Goal: Task Accomplishment & Management: Use online tool/utility

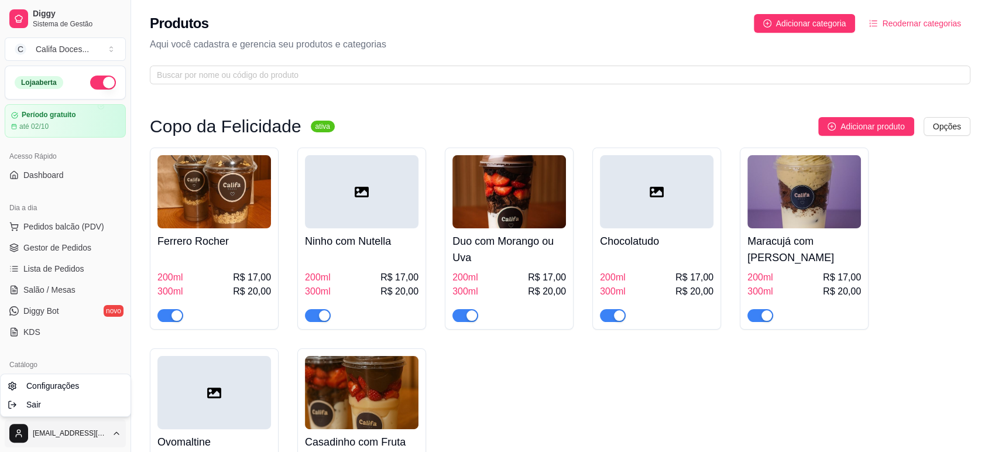
click at [109, 441] on html "Diggy Sistema de Gestão C Califa Doces ... Loja aberta Período gratuito até 02/…" at bounding box center [499, 226] width 999 height 452
click at [92, 408] on div "Sair" at bounding box center [65, 404] width 125 height 19
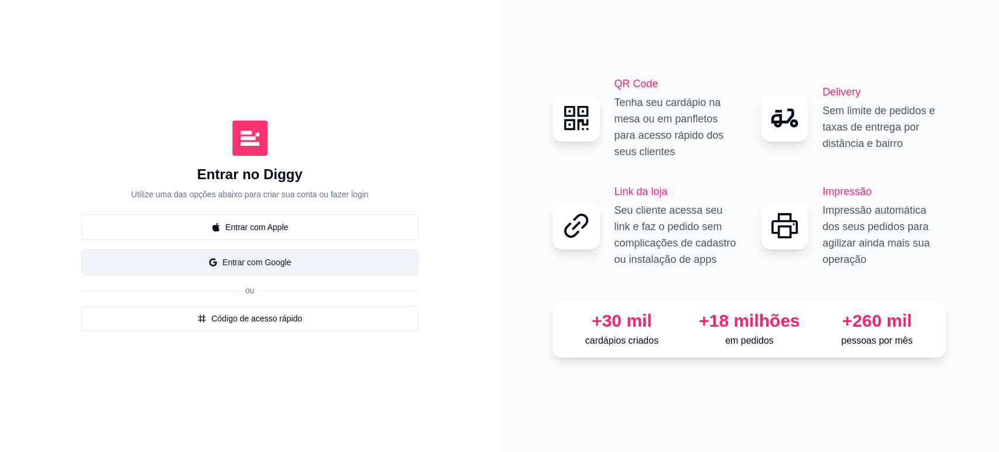
click at [267, 270] on button "Entrar com Google" at bounding box center [249, 262] width 337 height 26
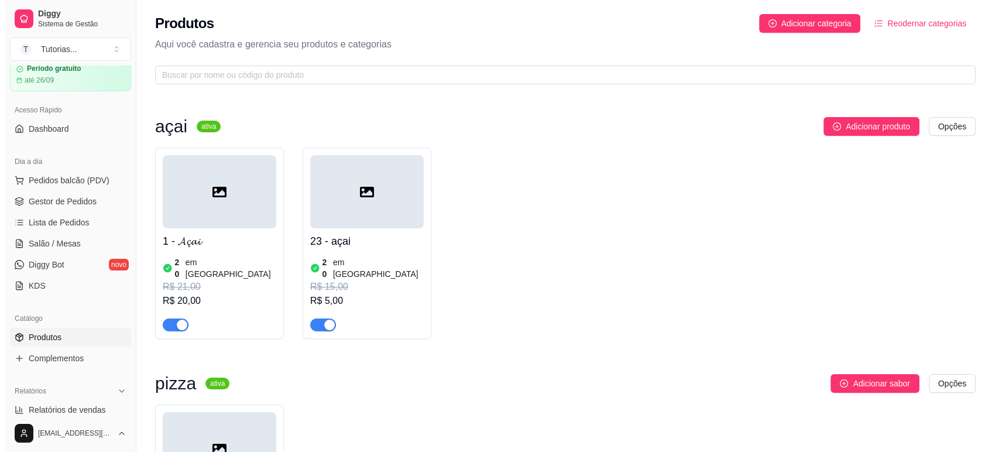
scroll to position [33, 0]
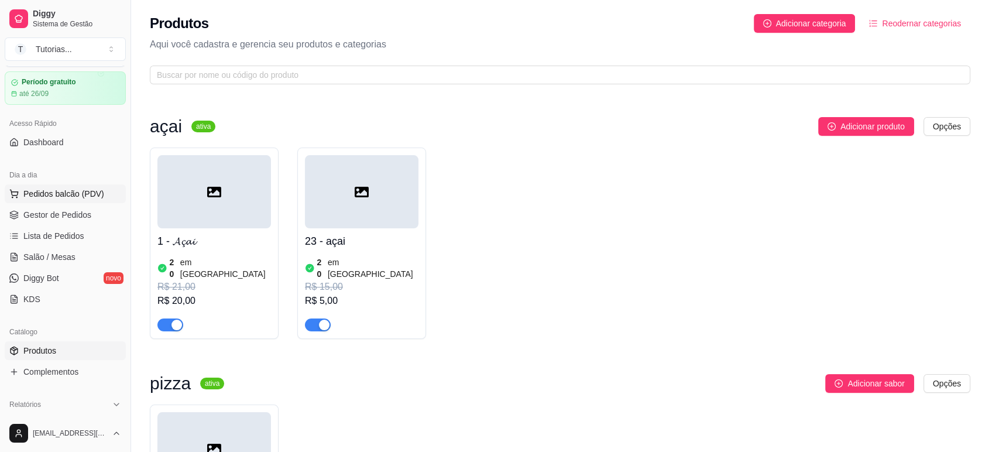
click at [80, 192] on span "Pedidos balcão (PDV)" at bounding box center [63, 194] width 81 height 12
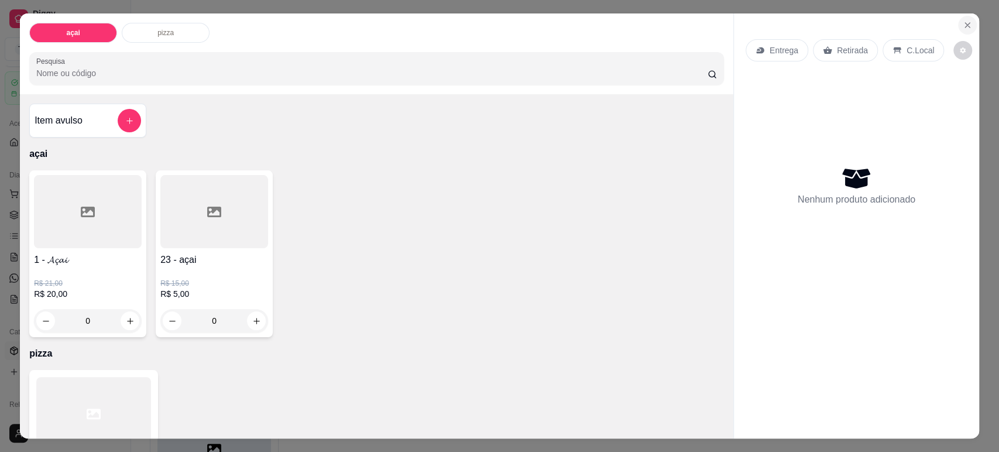
click at [969, 32] on button "Close" at bounding box center [967, 25] width 19 height 19
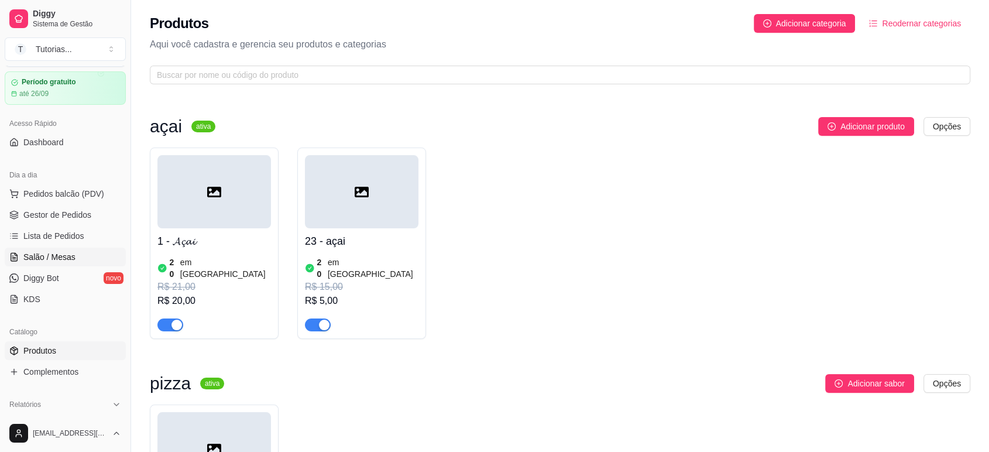
click at [72, 252] on span "Salão / Mesas" at bounding box center [49, 257] width 52 height 12
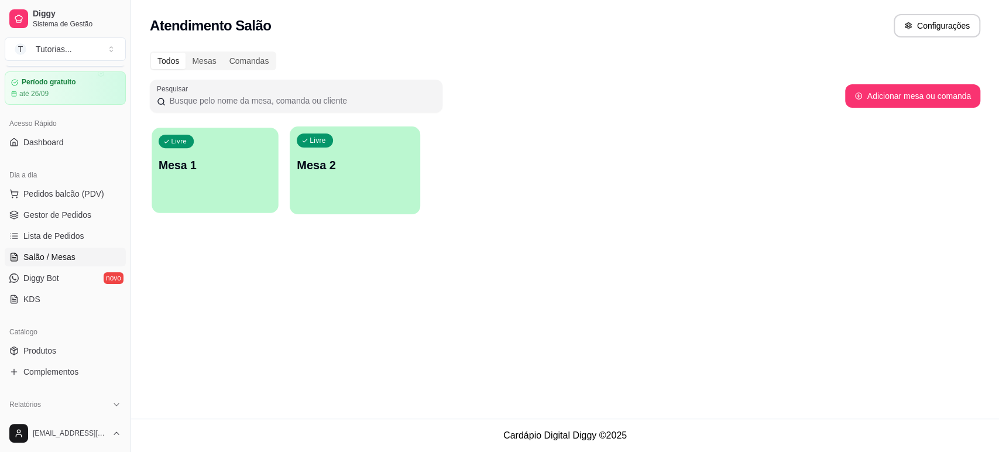
click at [241, 181] on div "Livre Mesa 1" at bounding box center [215, 163] width 126 height 71
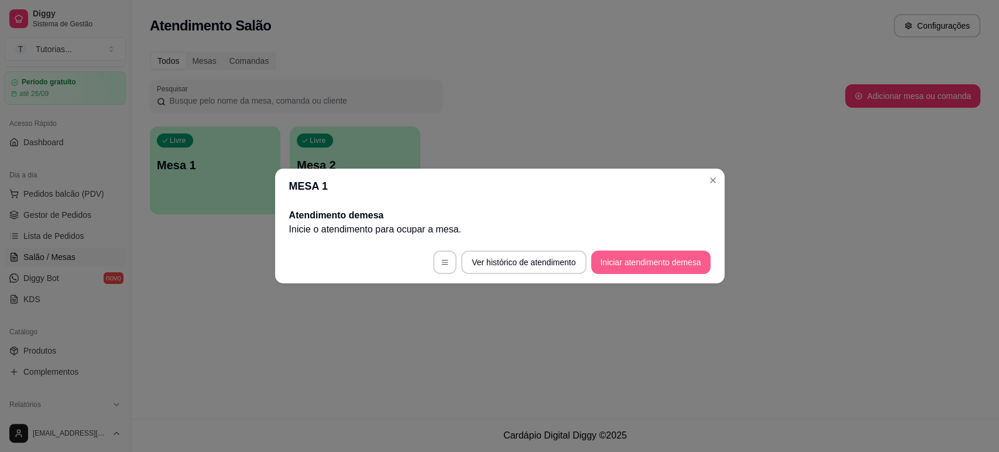
click at [618, 251] on button "Iniciar atendimento de mesa" at bounding box center [650, 261] width 119 height 23
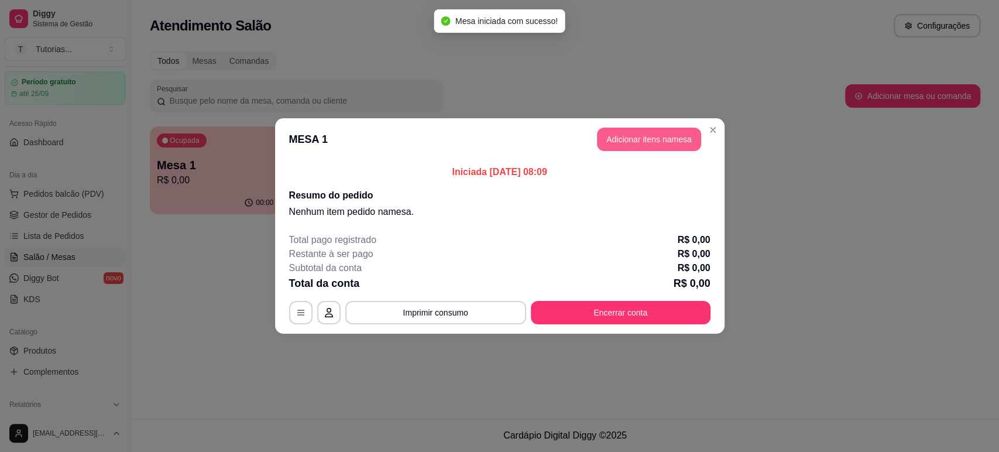
click at [649, 139] on button "Adicionar itens na mesa" at bounding box center [649, 139] width 104 height 23
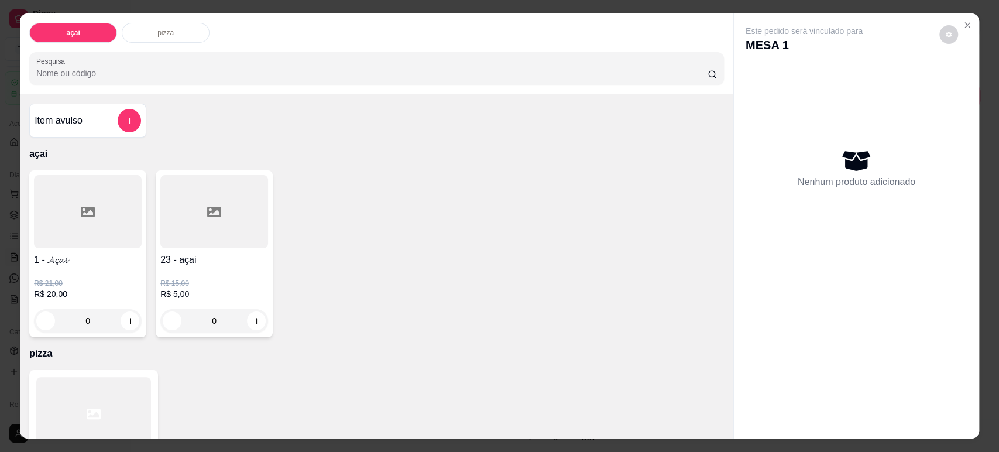
click at [122, 323] on div "0" at bounding box center [88, 320] width 108 height 23
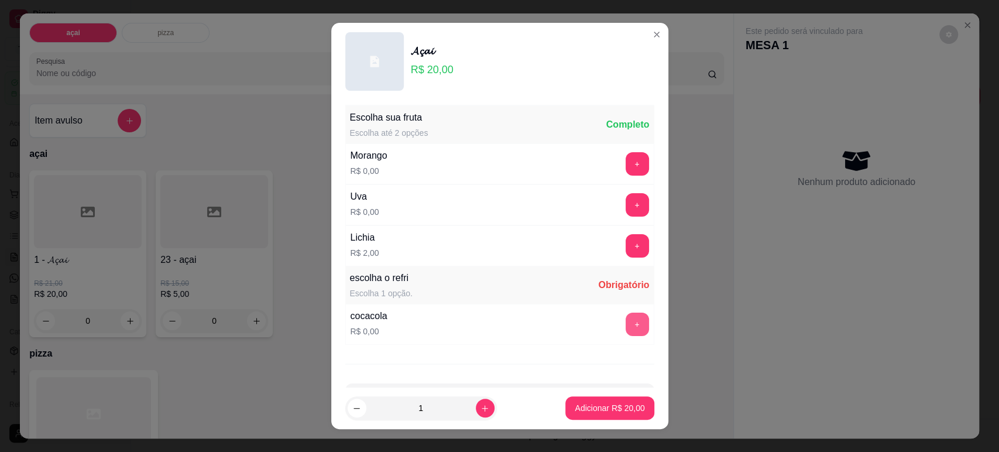
click at [626, 322] on button "+" at bounding box center [637, 324] width 23 height 23
click at [565, 416] on button "Adicionar R$ 20,00" at bounding box center [609, 407] width 88 height 23
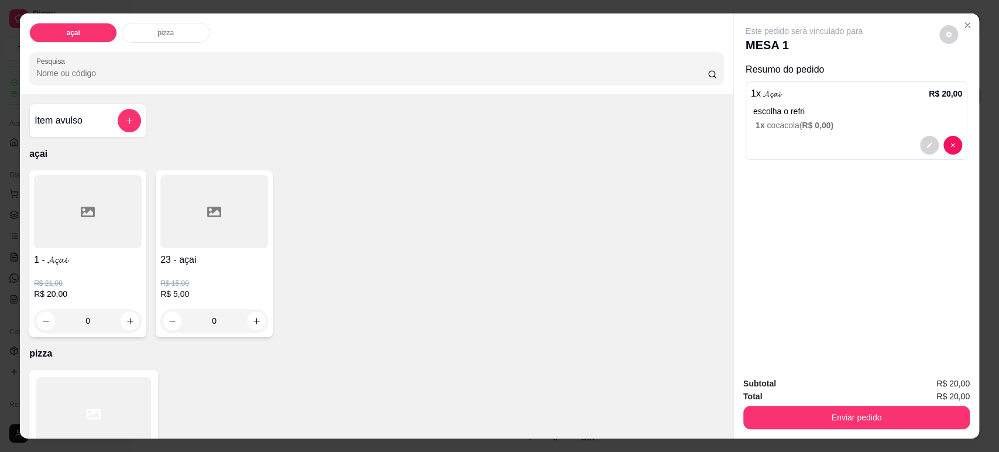
click at [243, 320] on div "0" at bounding box center [214, 320] width 108 height 23
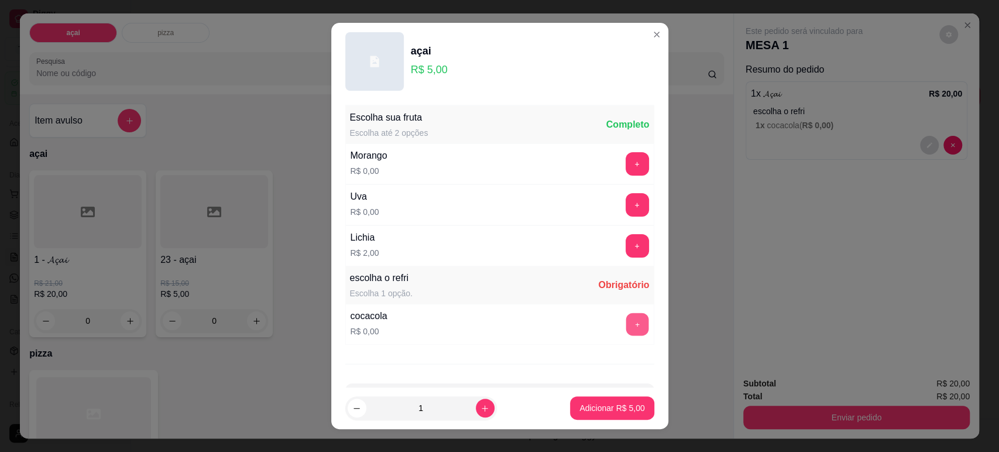
click at [626, 319] on button "+" at bounding box center [637, 324] width 23 height 23
click at [612, 406] on p "Adicionar R$ 5,00" at bounding box center [612, 408] width 63 height 11
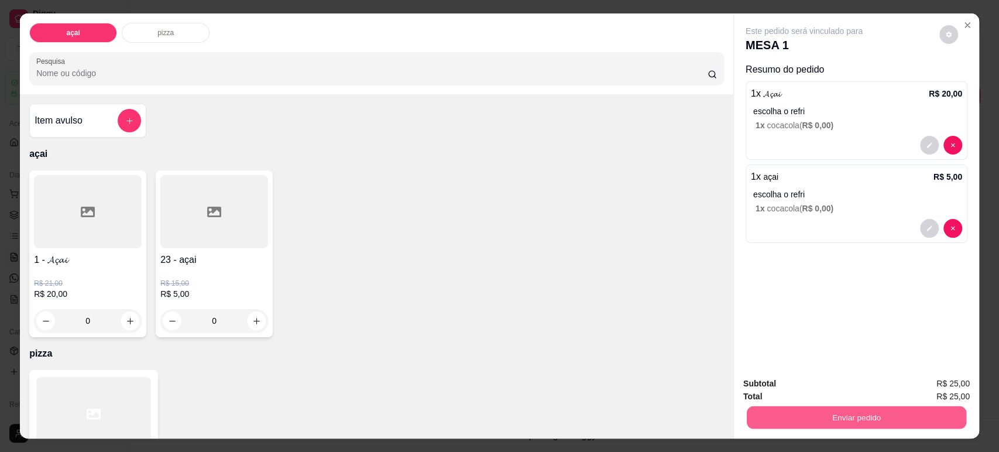
click at [804, 413] on button "Enviar pedido" at bounding box center [856, 417] width 219 height 23
click at [838, 379] on button "Não registrar e enviar pedido" at bounding box center [817, 388] width 118 height 22
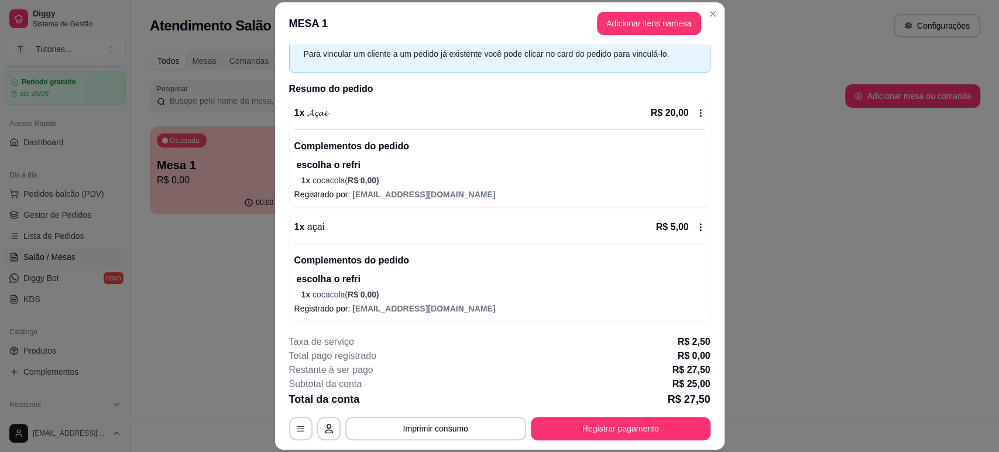
scroll to position [35, 0]
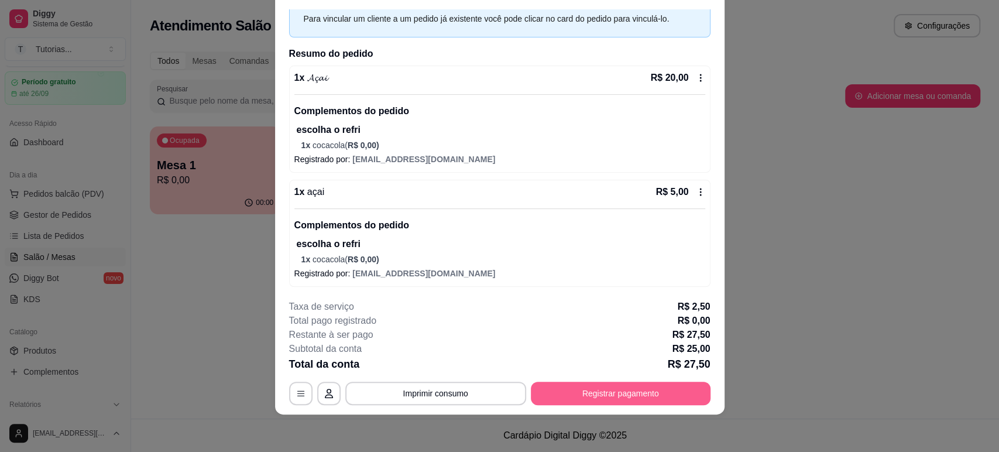
click at [579, 382] on button "Registrar pagamento" at bounding box center [621, 393] width 180 height 23
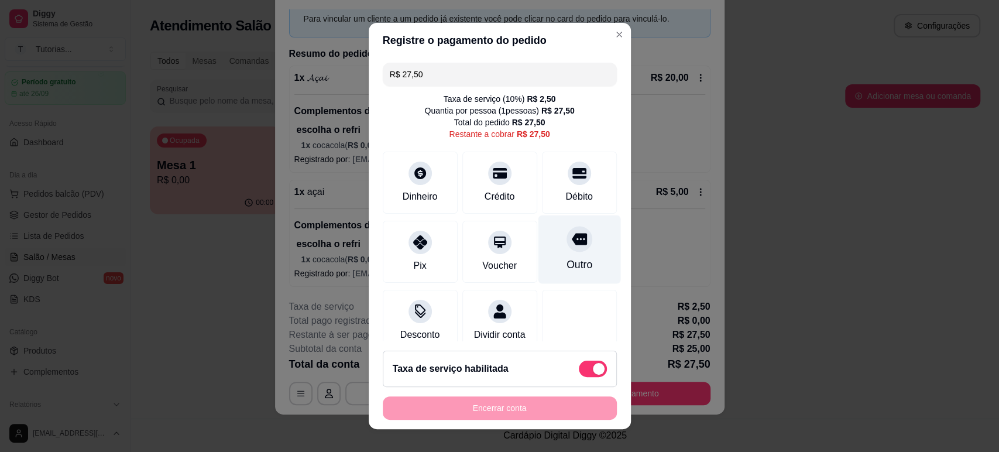
scroll to position [28, 0]
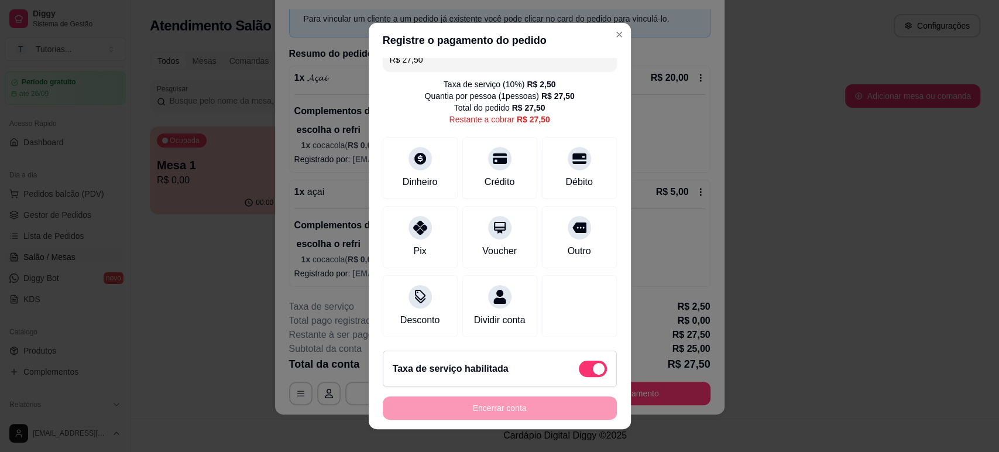
click at [593, 370] on span at bounding box center [599, 369] width 12 height 12
click at [584, 371] on input "checkbox" at bounding box center [582, 375] width 8 height 8
checkbox input "true"
type input "R$ 25,00"
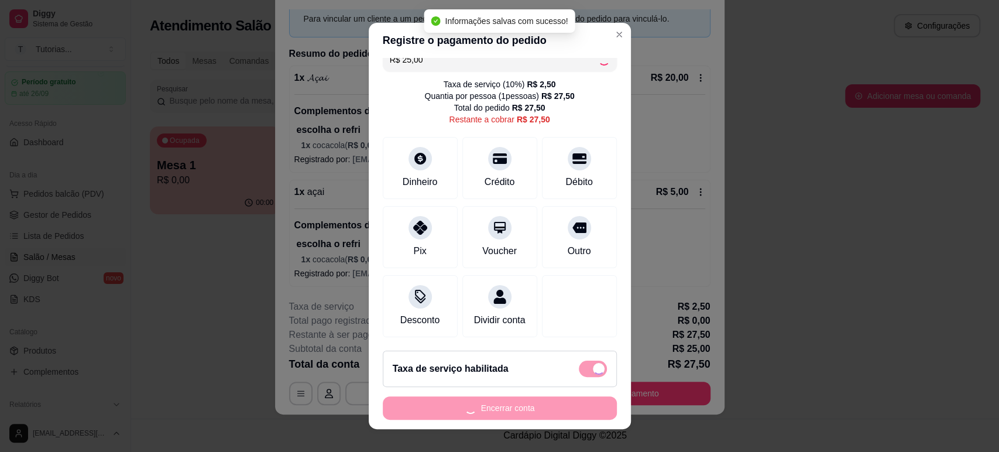
scroll to position [16, 0]
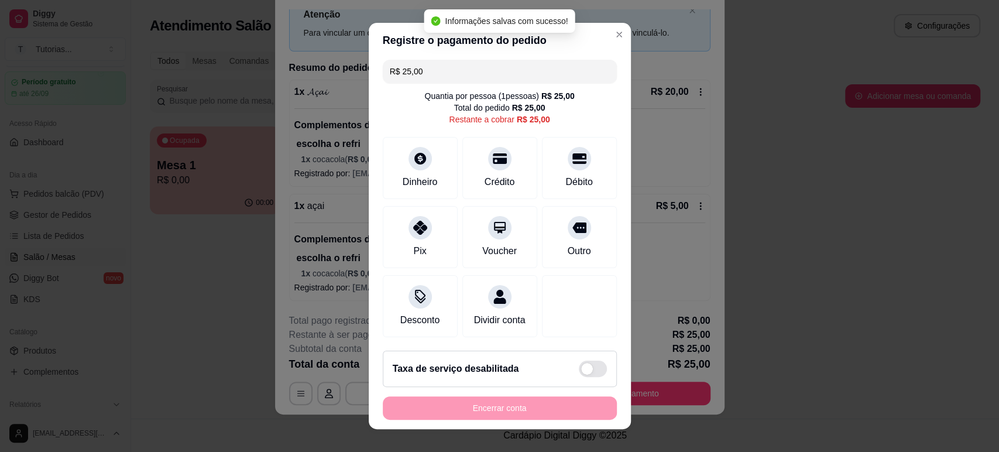
click at [584, 370] on span at bounding box center [593, 369] width 28 height 16
click at [584, 371] on input "checkbox" at bounding box center [582, 375] width 8 height 8
checkbox input "false"
type input "R$ 27,50"
checkbox input "true"
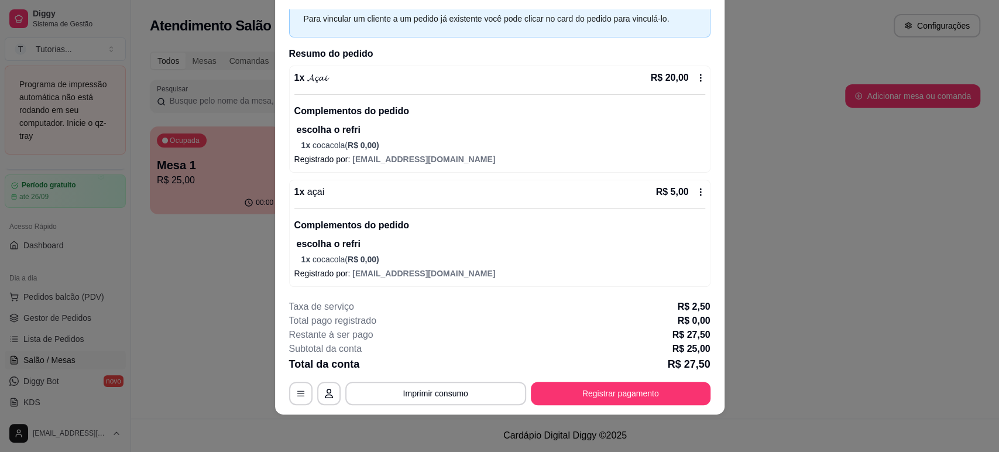
scroll to position [0, 0]
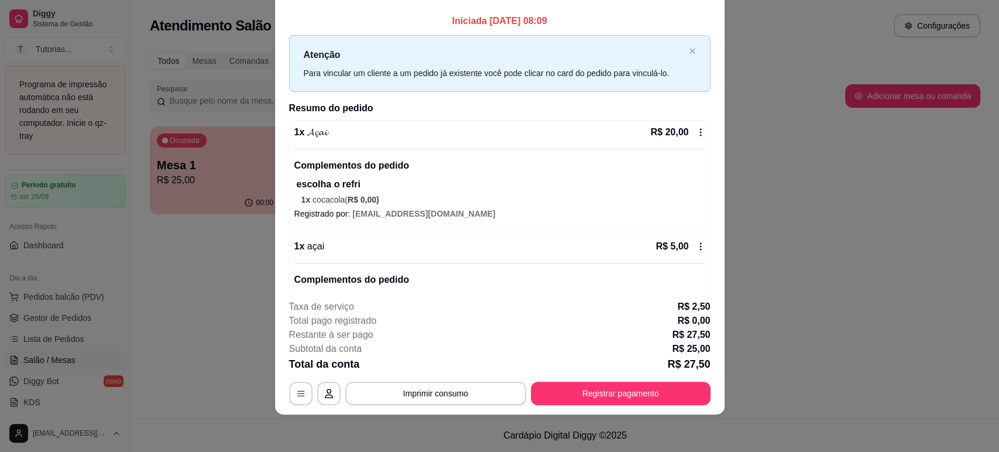
click at [655, 242] on p "R$ 5,00" at bounding box center [671, 246] width 33 height 14
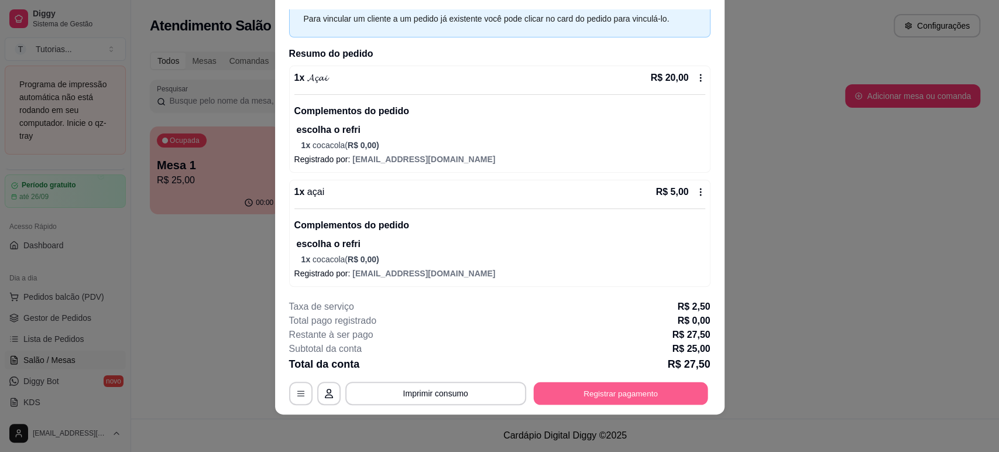
click at [631, 392] on button "Registrar pagamento" at bounding box center [620, 393] width 174 height 23
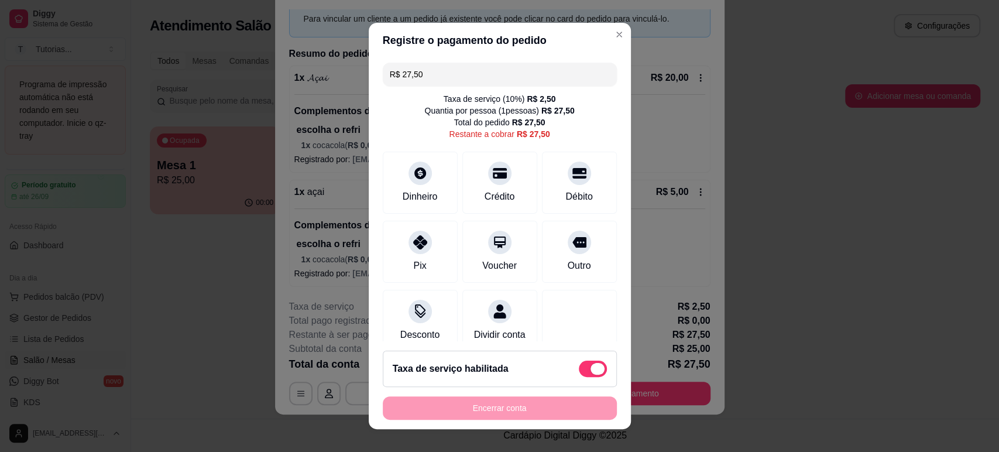
click at [579, 367] on span at bounding box center [593, 369] width 28 height 16
click at [578, 371] on input "checkbox" at bounding box center [582, 375] width 8 height 8
checkbox input "true"
type input "R$ 25,00"
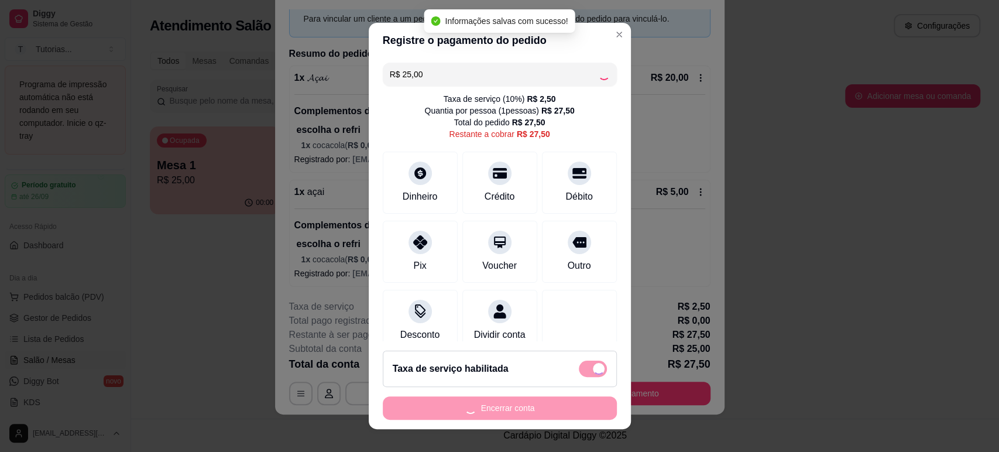
checkbox input "false"
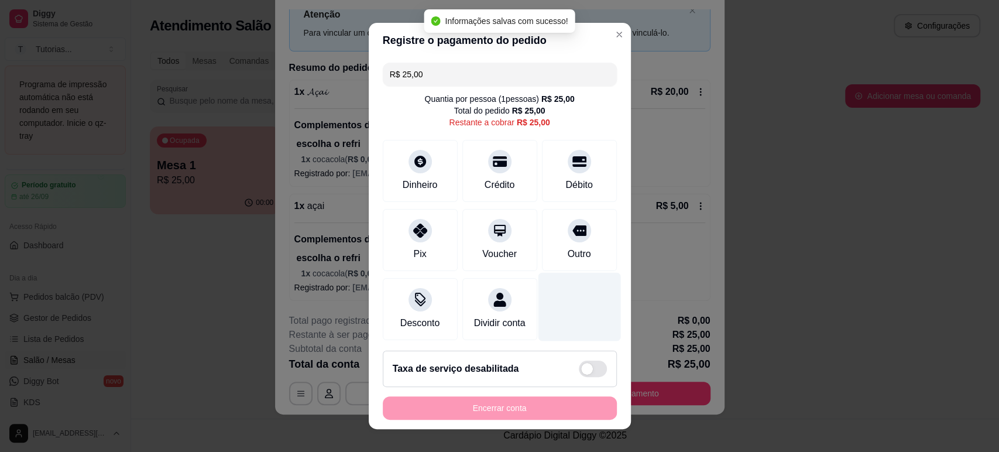
scroll to position [16, 0]
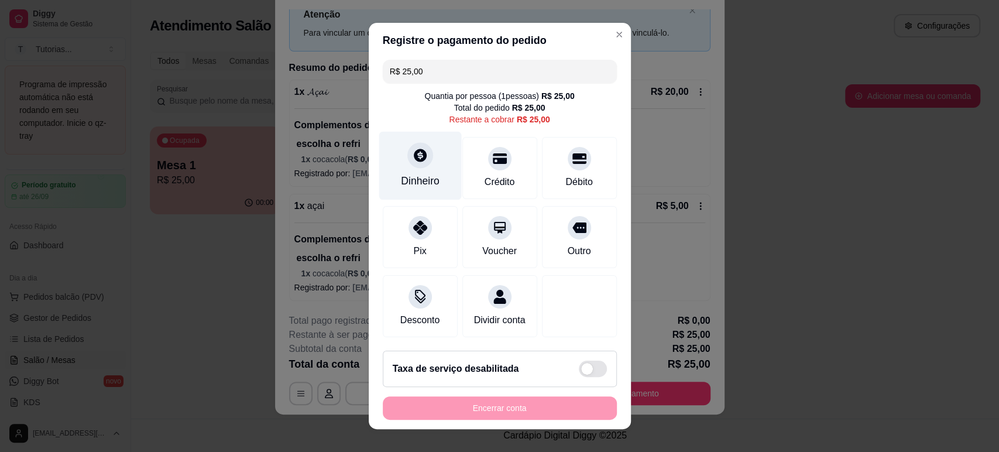
click at [418, 173] on div "Dinheiro" at bounding box center [420, 180] width 39 height 15
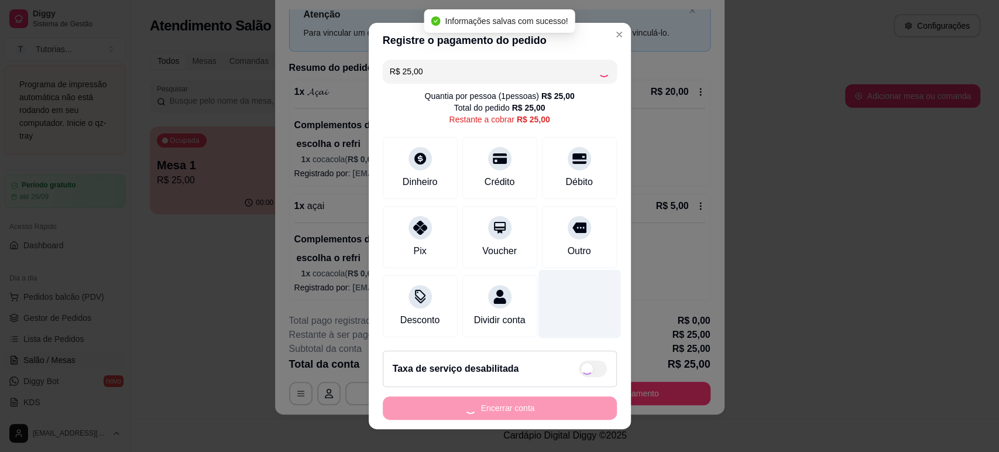
type input "R$ 0,00"
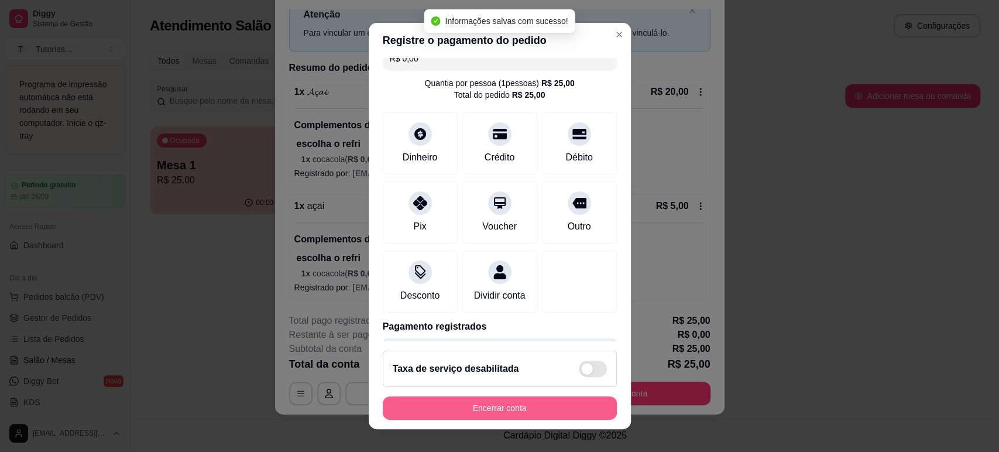
click at [537, 402] on button "Encerrar conta" at bounding box center [500, 407] width 234 height 23
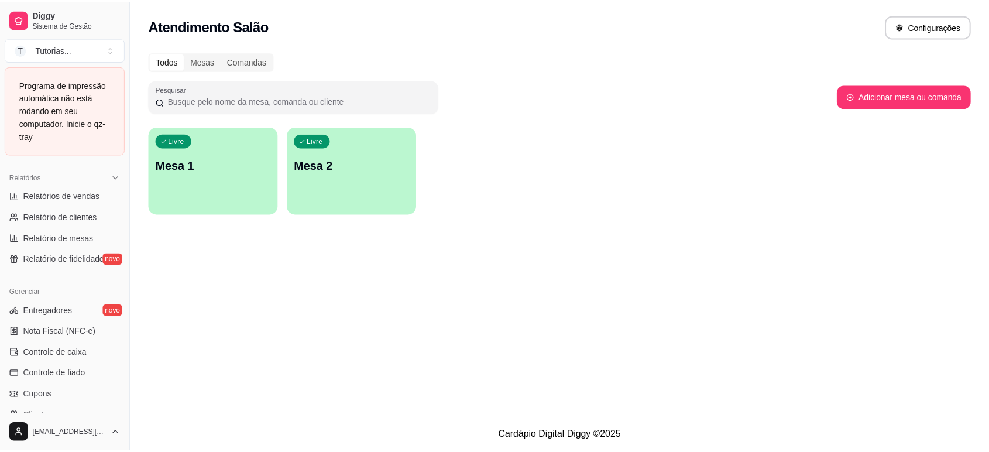
scroll to position [364, 0]
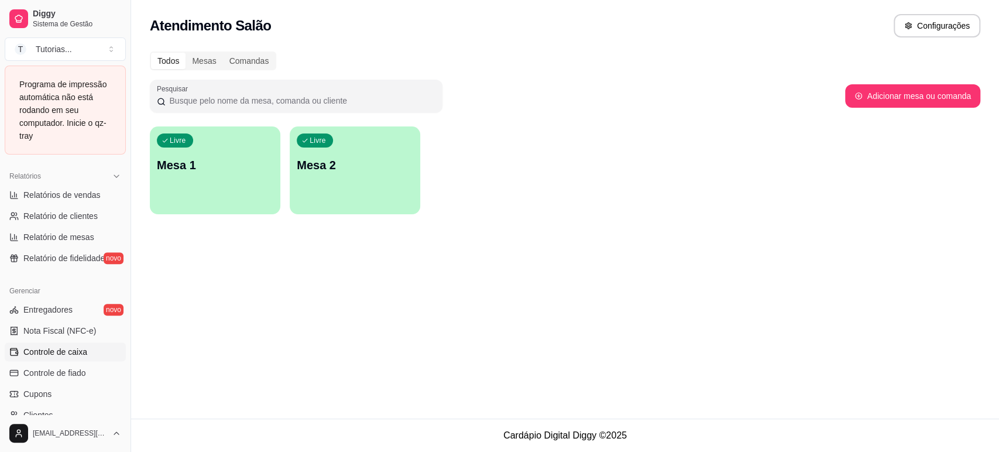
click at [62, 360] on link "Controle de caixa" at bounding box center [65, 351] width 121 height 19
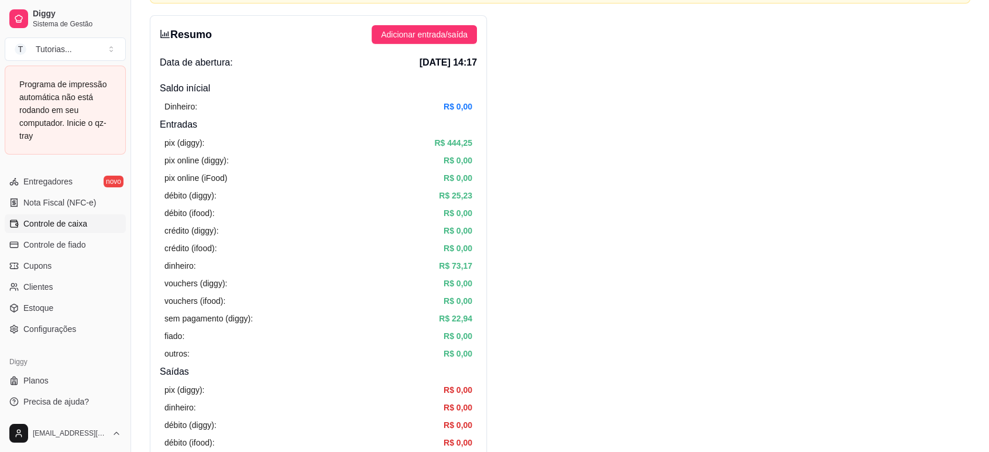
scroll to position [84, 0]
